Goal: Contribute content

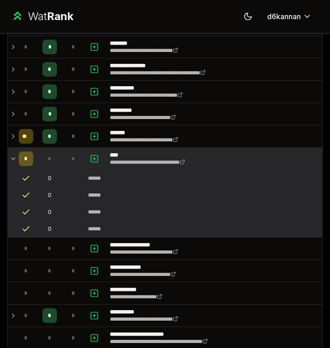
scroll to position [1440, 0]
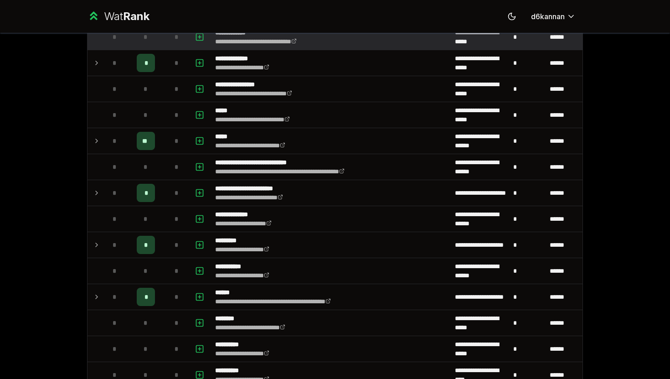
scroll to position [293, 0]
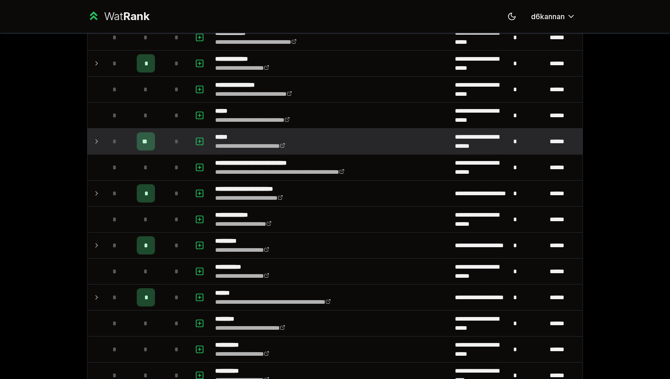
click at [143, 150] on div "**" at bounding box center [146, 141] width 18 height 18
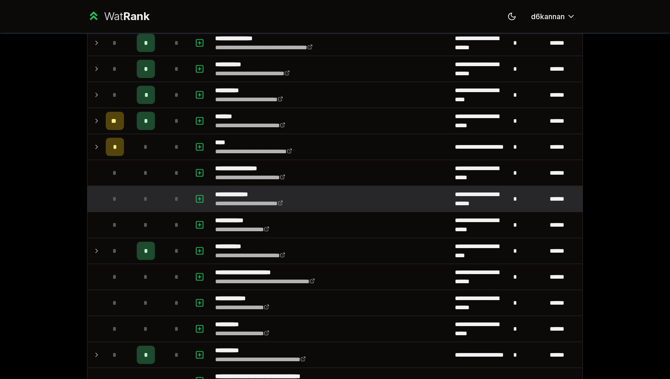
scroll to position [1168, 0]
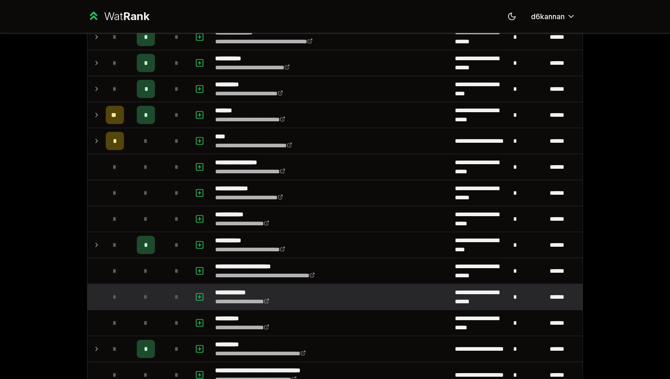
click at [148, 296] on span "*" at bounding box center [146, 296] width 4 height 9
click at [202, 294] on icon "button" at bounding box center [199, 296] width 9 height 11
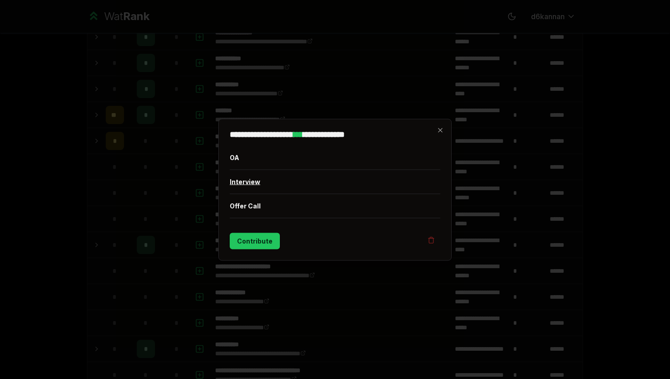
click at [248, 185] on button "Interview" at bounding box center [335, 182] width 211 height 24
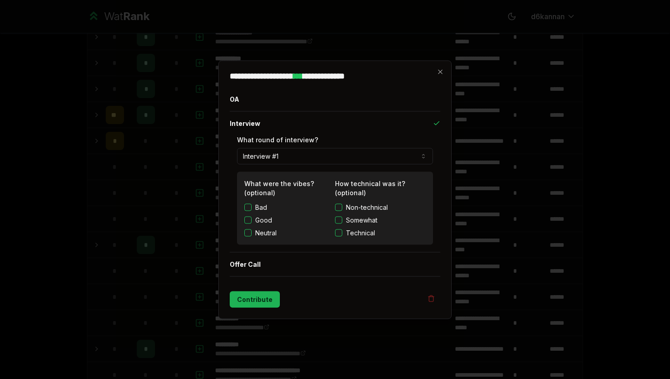
click at [264, 304] on button "Contribute" at bounding box center [255, 299] width 50 height 16
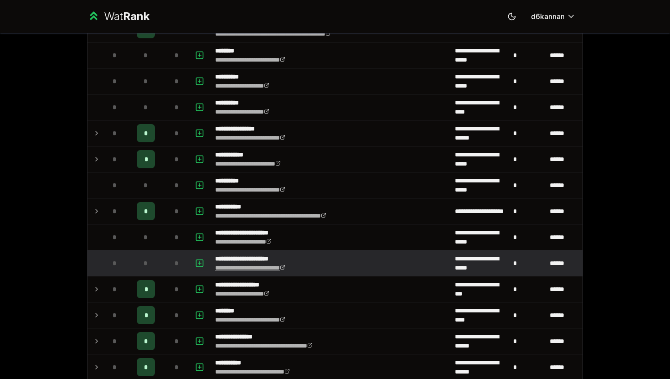
scroll to position [588, 0]
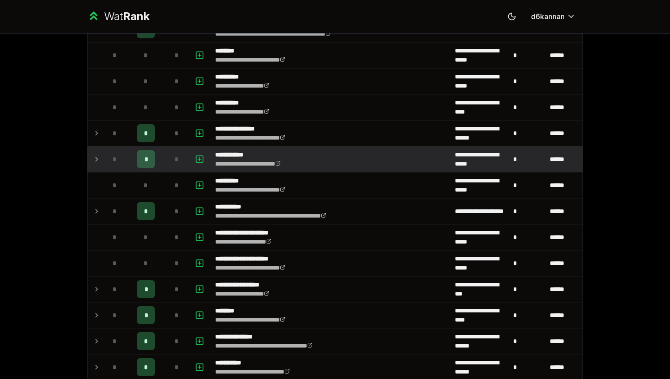
click at [139, 152] on div "*" at bounding box center [146, 159] width 18 height 18
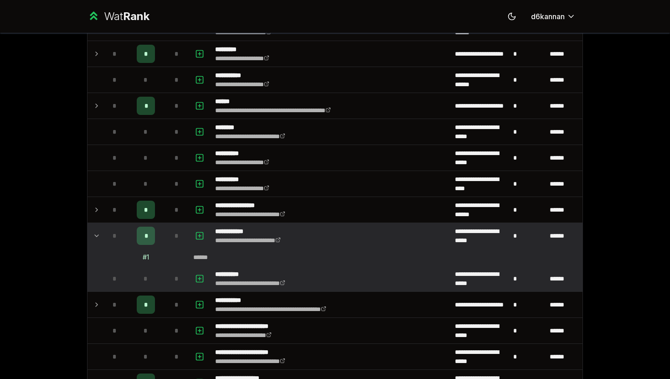
scroll to position [509, 0]
